Goal: Task Accomplishment & Management: Use online tool/utility

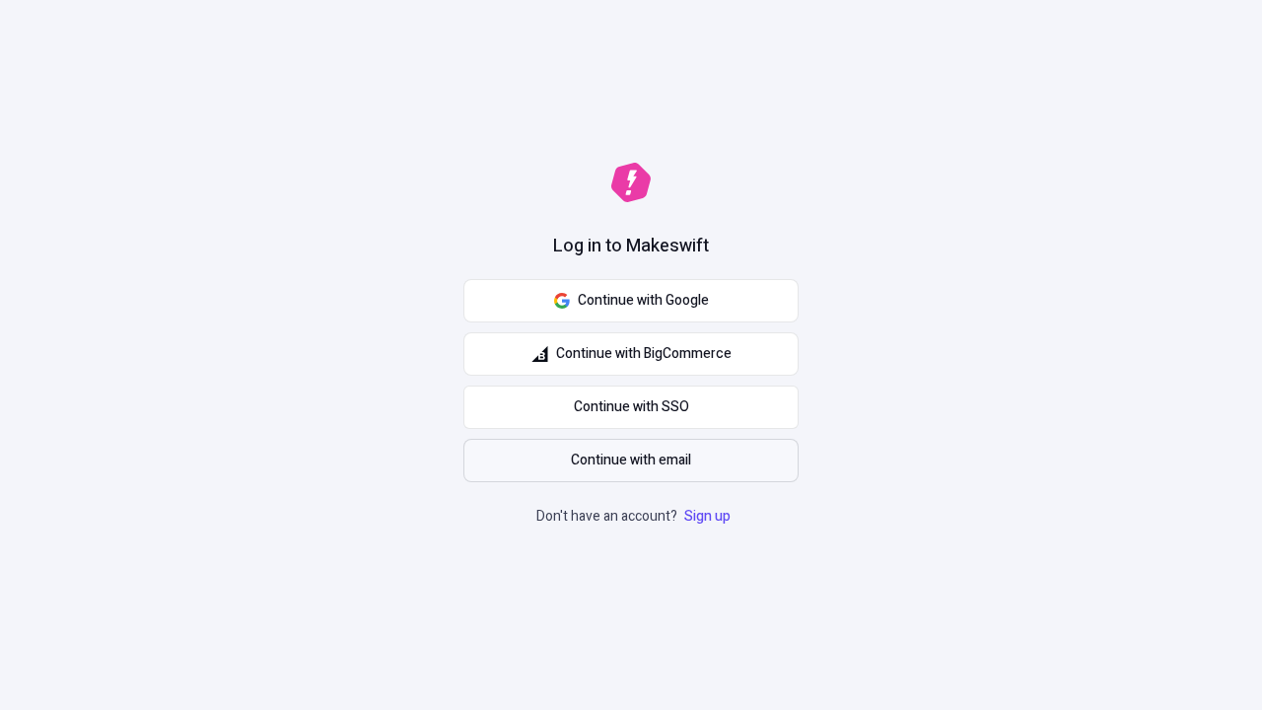
click at [631, 461] on span "Continue with email" at bounding box center [631, 461] width 120 height 22
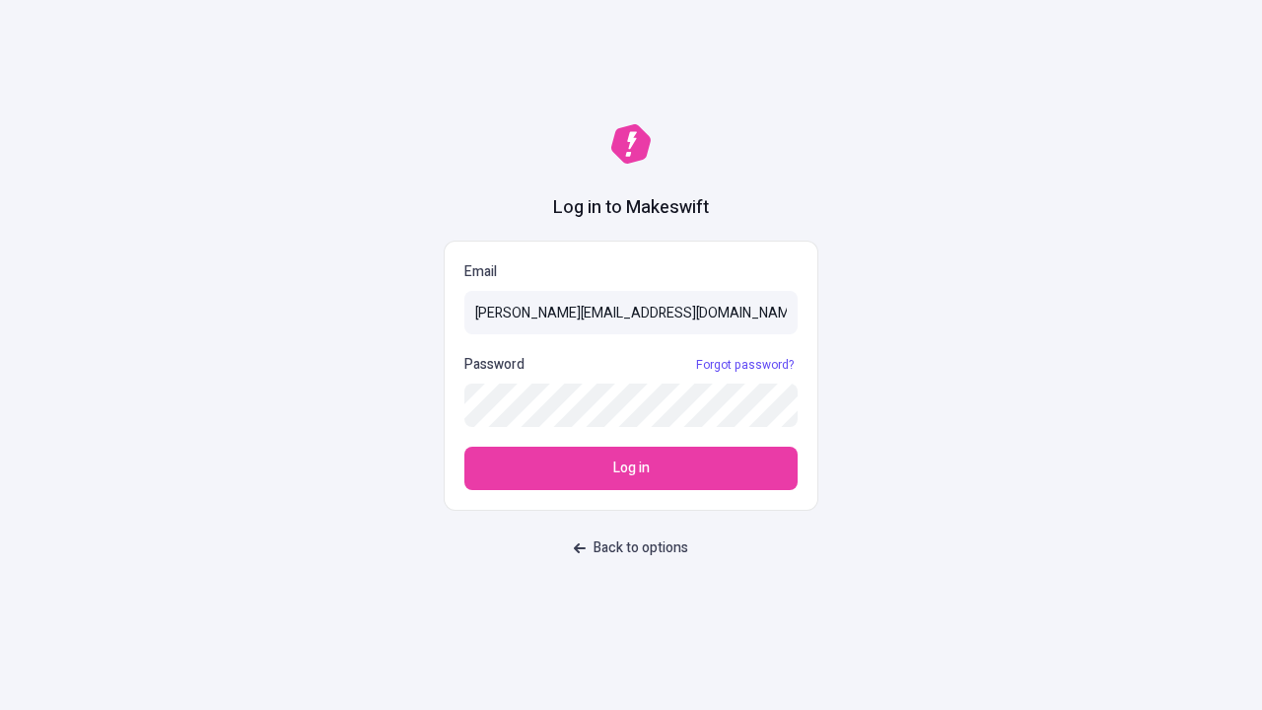
type input "[PERSON_NAME][EMAIL_ADDRESS][DOMAIN_NAME]"
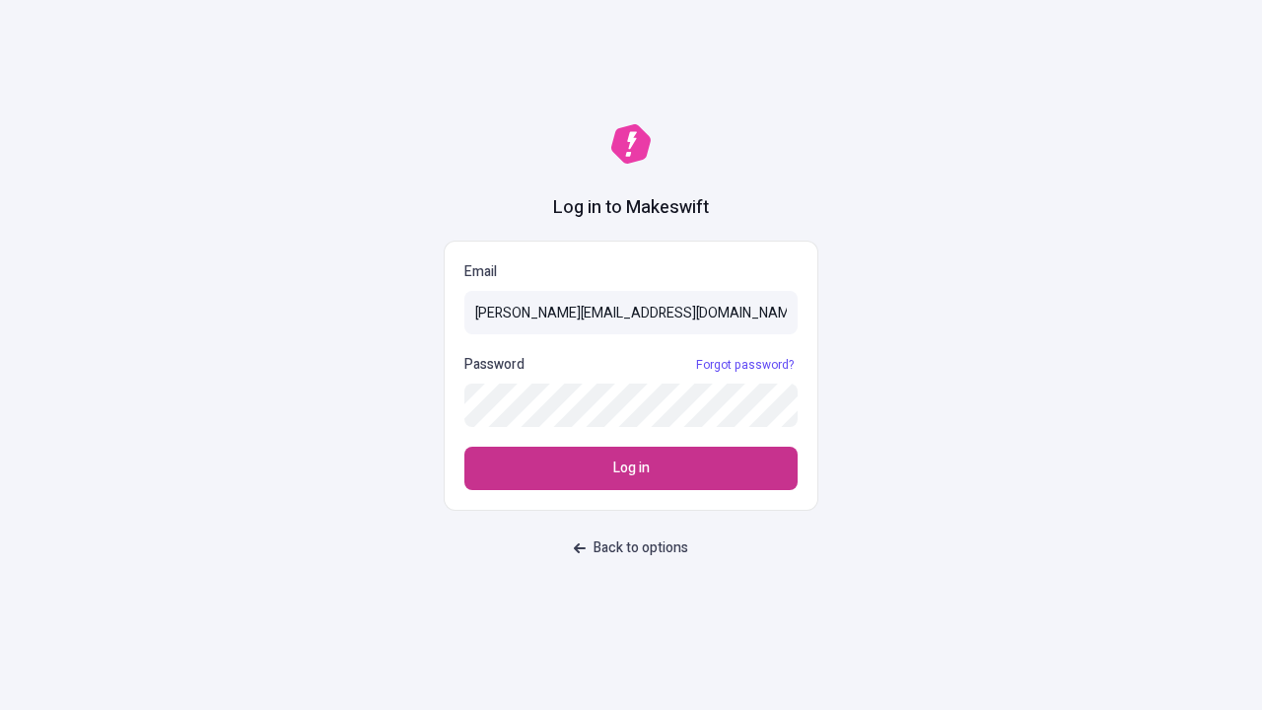
click at [631, 468] on span "Log in" at bounding box center [631, 469] width 36 height 22
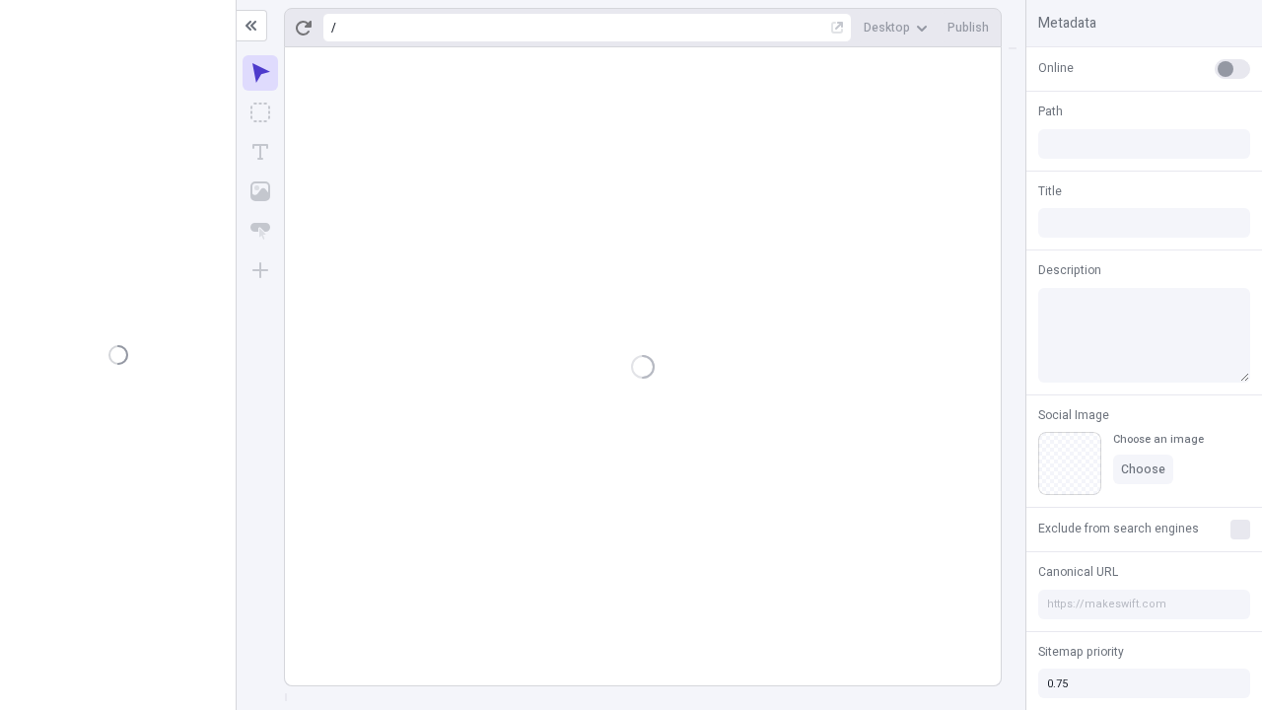
type input "/deep-link-acidus"
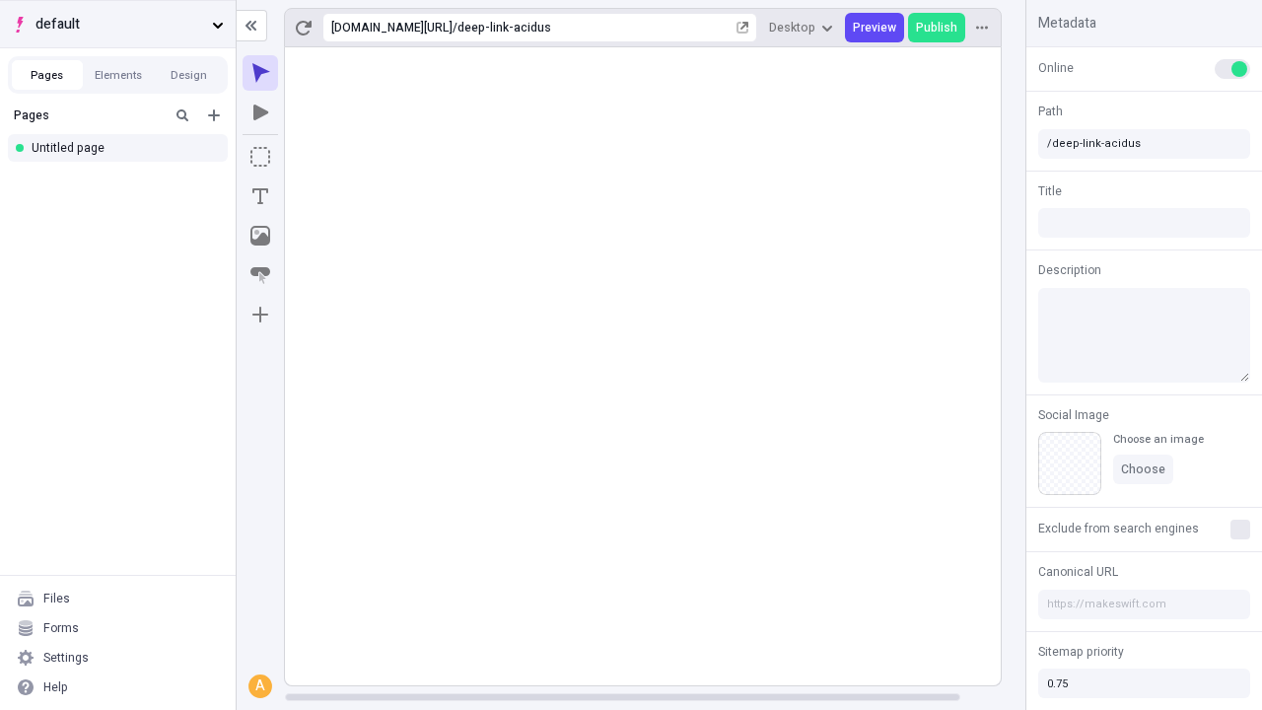
click at [117, 24] on span "default" at bounding box center [120, 25] width 169 height 22
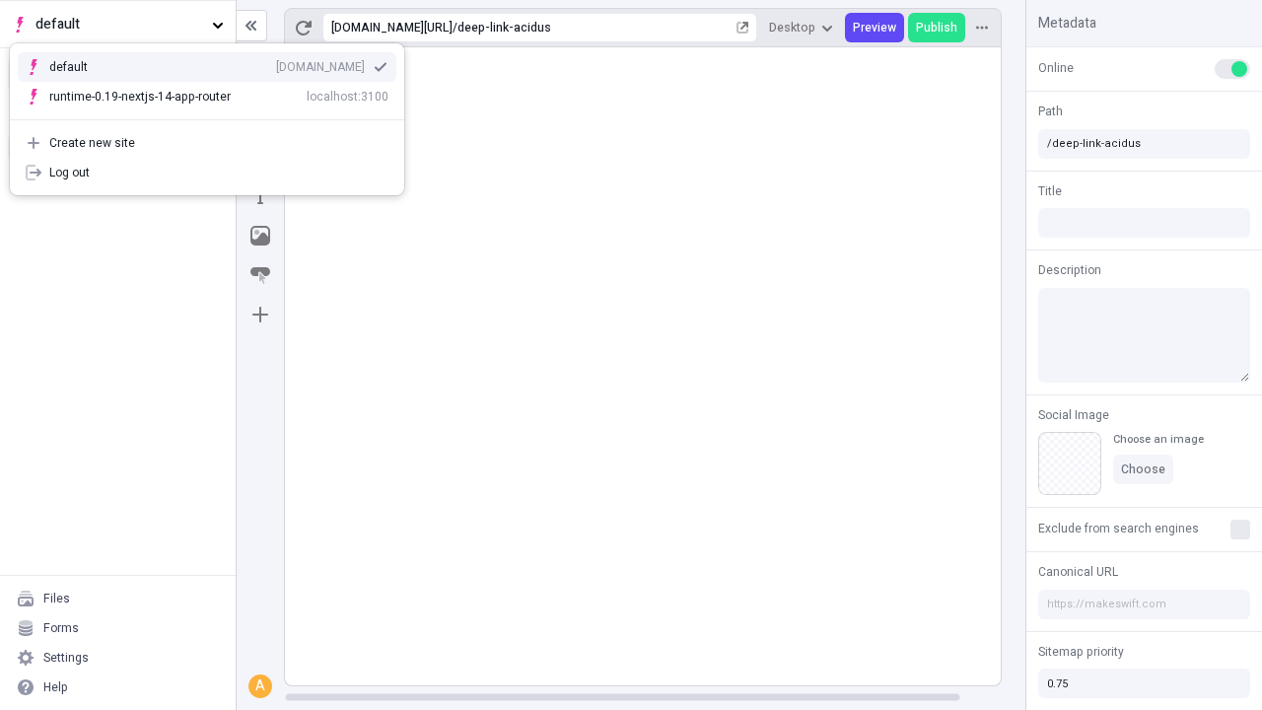
click at [276, 63] on div "[DOMAIN_NAME]" at bounding box center [320, 67] width 89 height 16
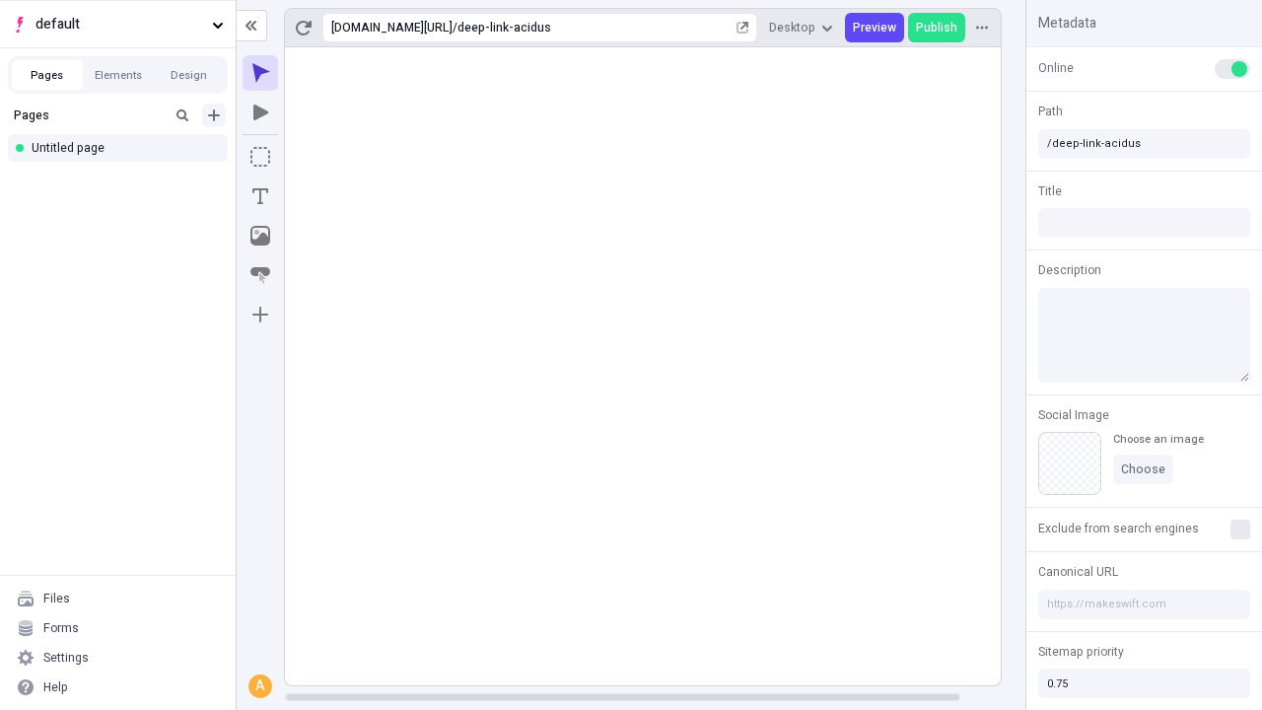
click at [214, 115] on icon "Add new" at bounding box center [214, 115] width 12 height 12
click at [123, 179] on div "Blank page" at bounding box center [123, 180] width 189 height 30
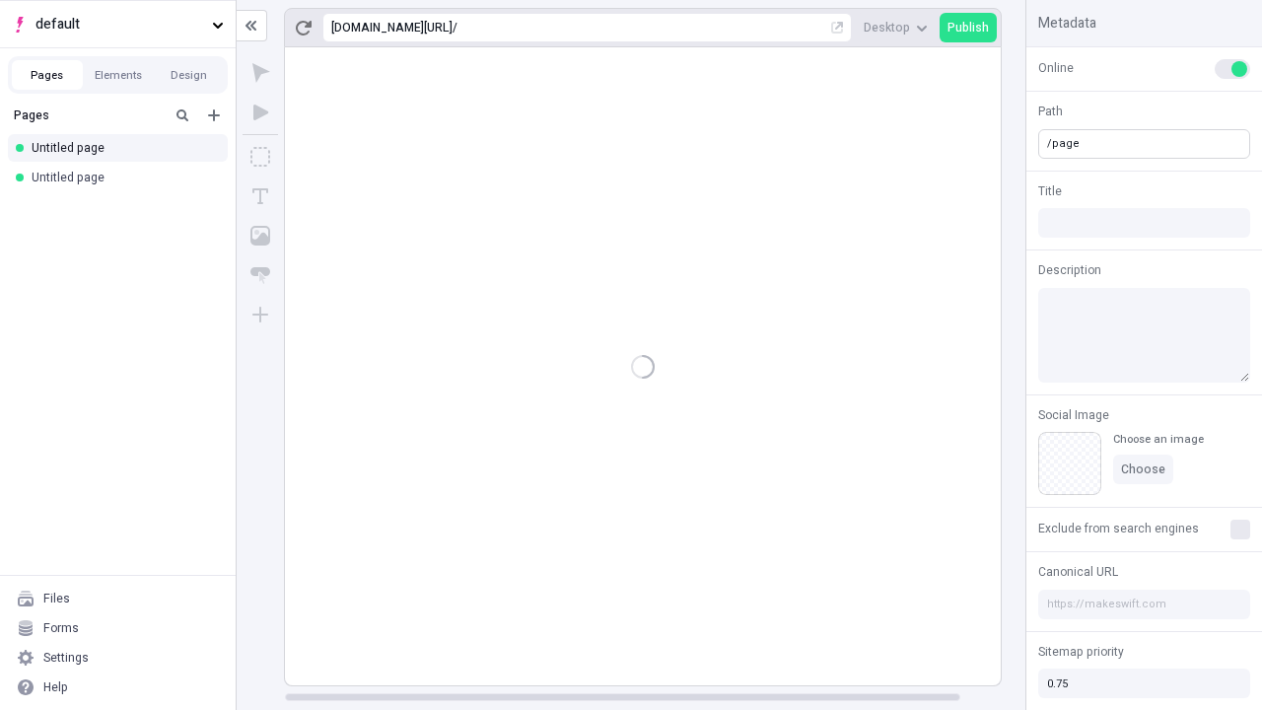
type input "/page"
